Goal: Task Accomplishment & Management: Manage account settings

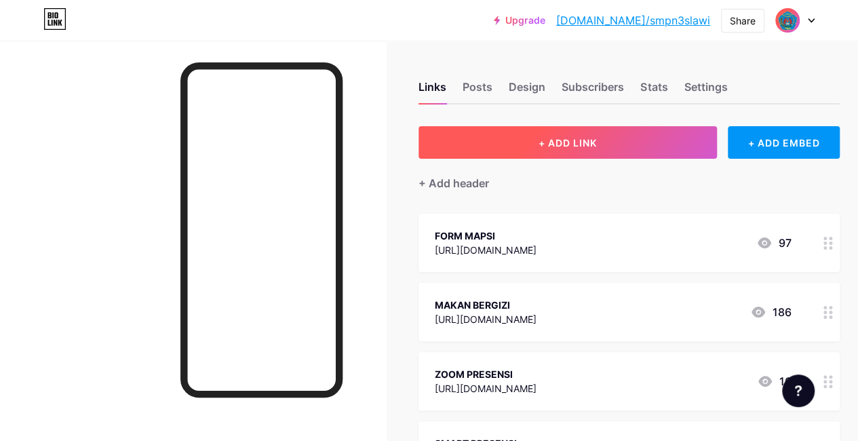
click at [570, 144] on span "+ ADD LINK" at bounding box center [567, 143] width 58 height 12
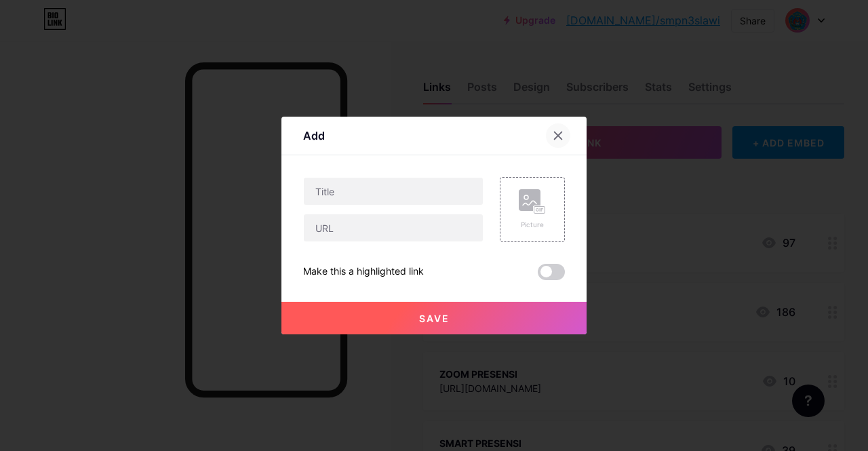
click at [559, 137] on icon at bounding box center [558, 135] width 7 height 7
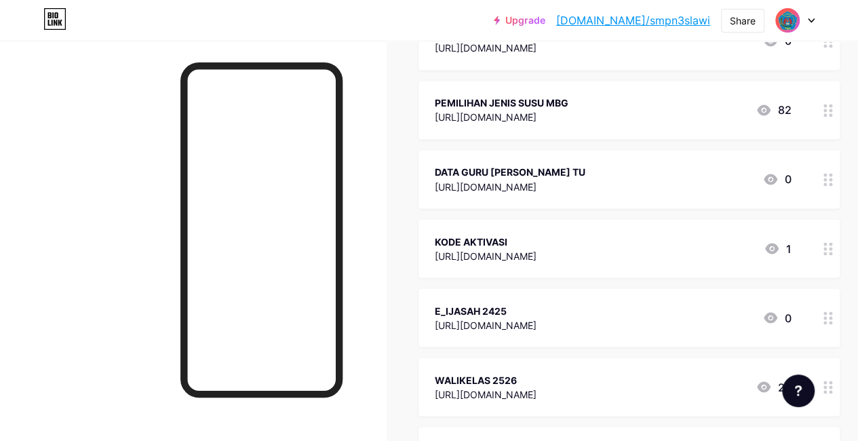
scroll to position [1061, 0]
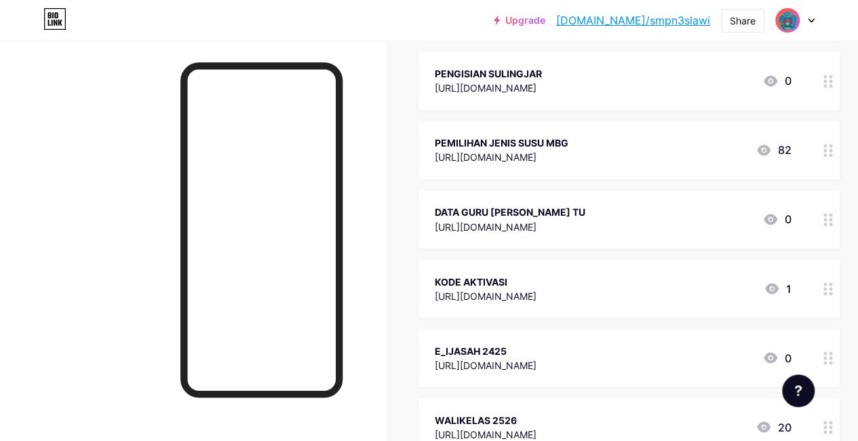
click at [568, 146] on div "PEMILIHAN JENIS SUSU MBG" at bounding box center [502, 143] width 134 height 14
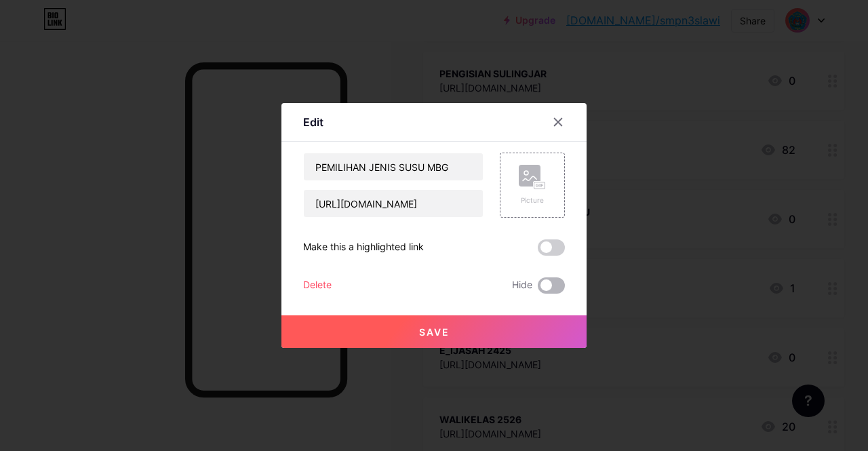
click at [560, 285] on span at bounding box center [551, 285] width 27 height 16
click at [538, 289] on input "checkbox" at bounding box center [538, 289] width 0 height 0
click at [437, 330] on span "Save" at bounding box center [434, 332] width 31 height 12
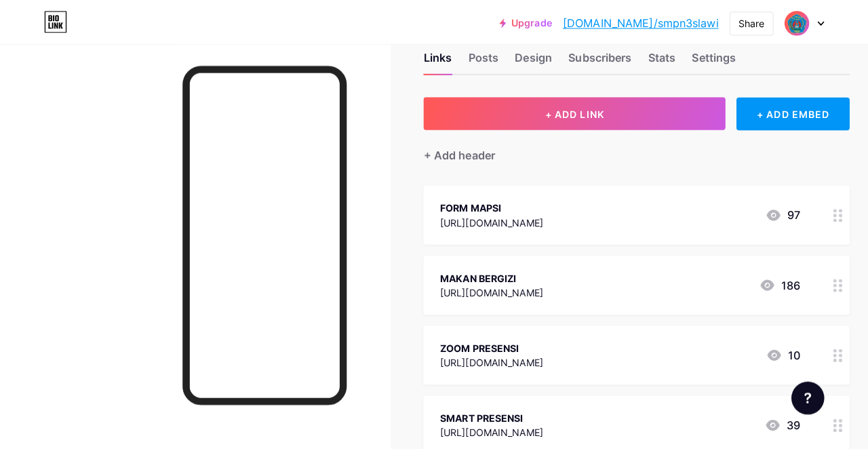
scroll to position [0, 0]
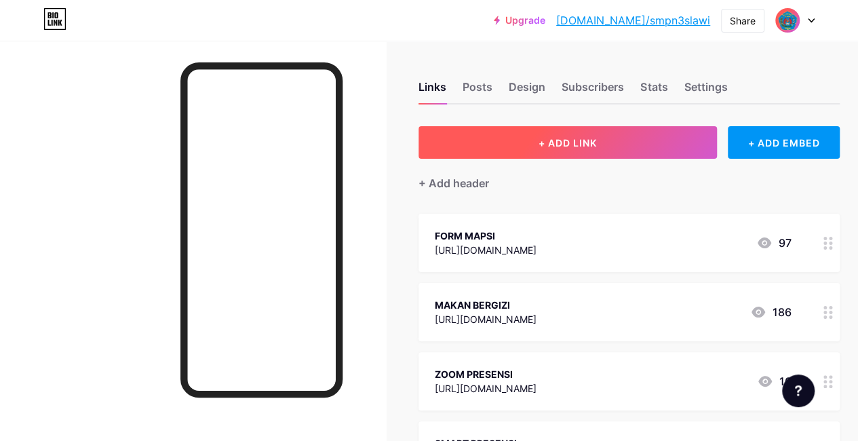
click at [583, 140] on span "+ ADD LINK" at bounding box center [567, 143] width 58 height 12
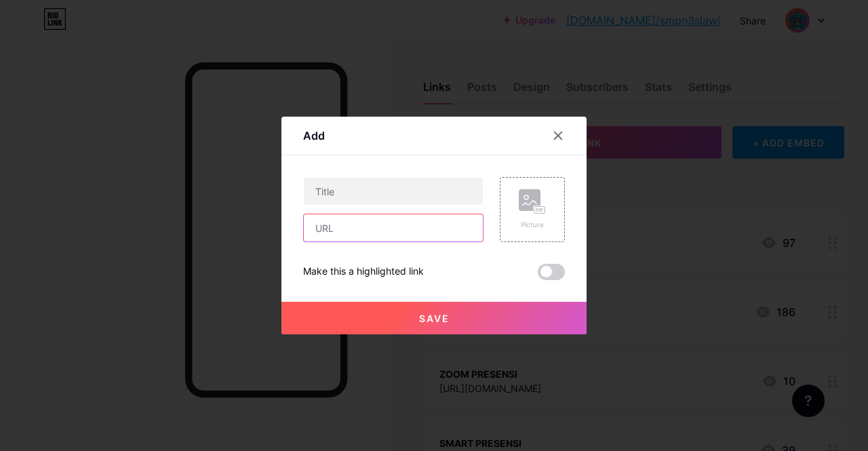
click at [347, 234] on input "text" at bounding box center [393, 227] width 179 height 27
paste input "[URL][DOMAIN_NAME]"
type input "https://docs.google.com/forms/d/e/1FAIpQLSf5ZvvktLNhOWziuJ-wt0AvRuwaisVX-IWglzt…"
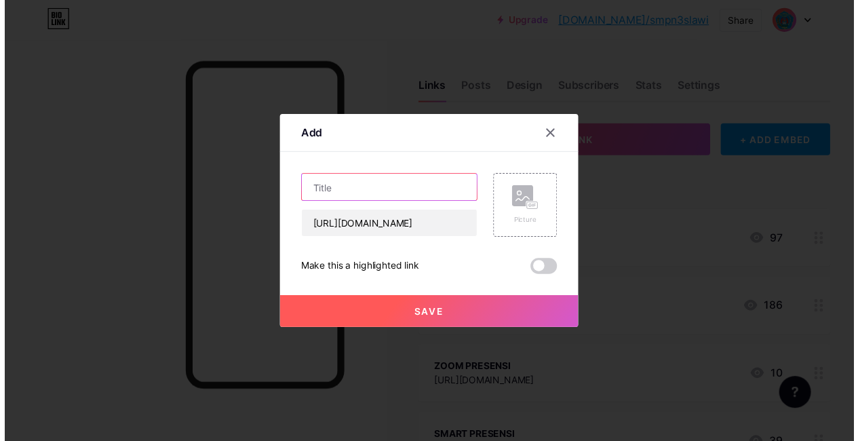
scroll to position [0, 0]
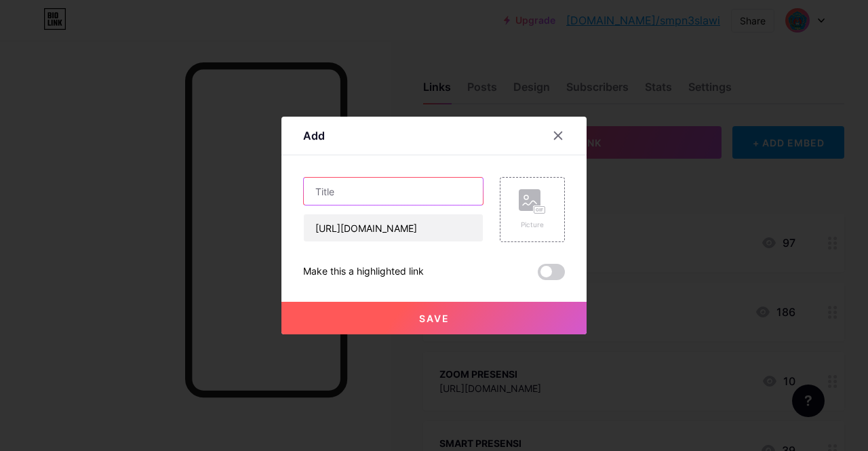
click at [351, 191] on input "text" at bounding box center [393, 191] width 179 height 27
type input "S"
type input "M"
type input "SUSU MBG"
click at [430, 317] on span "Save" at bounding box center [434, 319] width 31 height 12
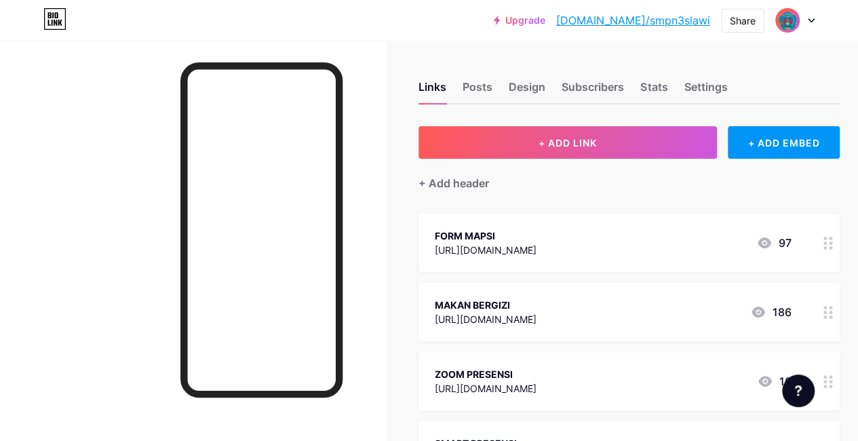
click at [662, 21] on link "[DOMAIN_NAME]/smpn3slawi" at bounding box center [633, 20] width 154 height 16
